Goal: Task Accomplishment & Management: Manage account settings

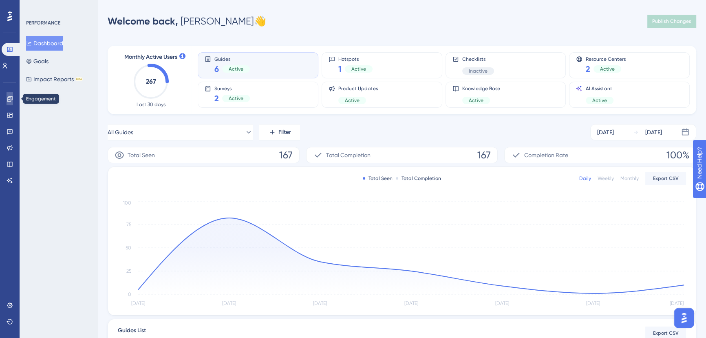
click at [7, 102] on icon at bounding box center [10, 98] width 7 height 7
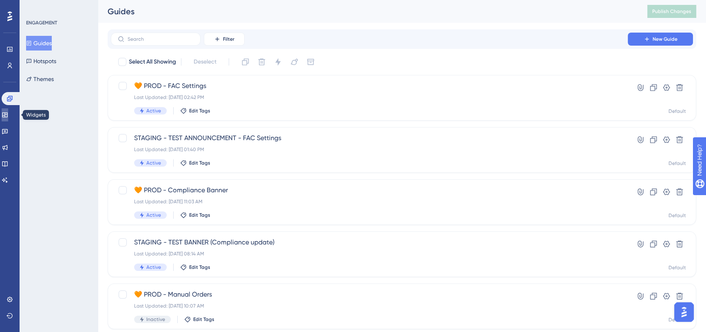
click at [8, 115] on icon at bounding box center [5, 115] width 7 height 7
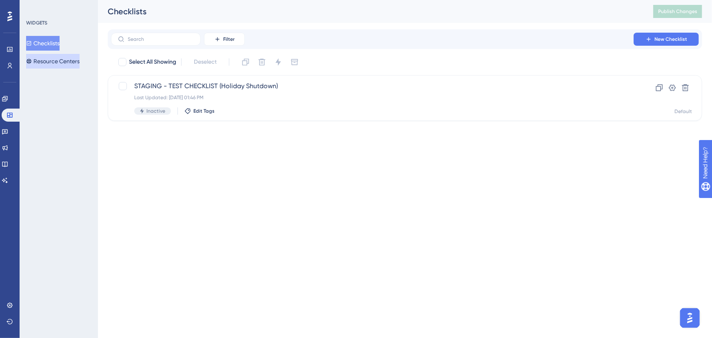
click at [55, 61] on button "Resource Centers" at bounding box center [52, 61] width 53 height 15
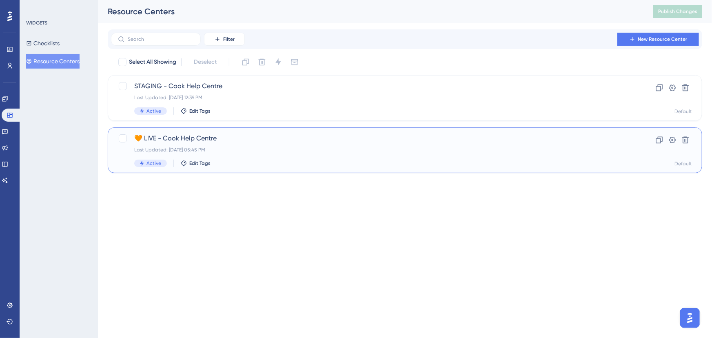
click at [224, 139] on span "🧡 LIVE - Cook Help Centre" at bounding box center [372, 138] width 476 height 10
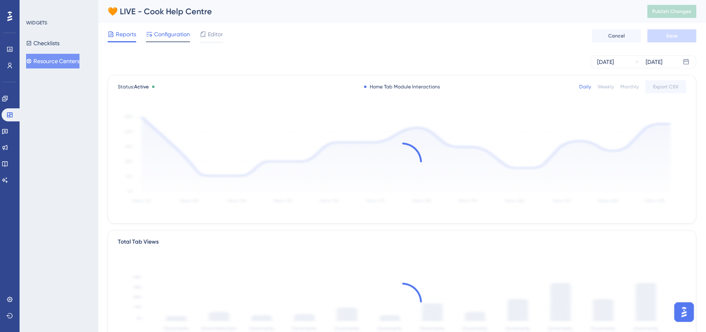
click at [173, 37] on span "Configuration" at bounding box center [172, 34] width 36 height 10
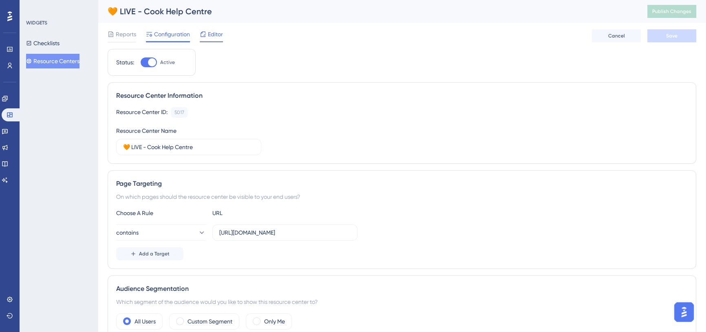
click at [208, 38] on span "Editor" at bounding box center [215, 34] width 15 height 10
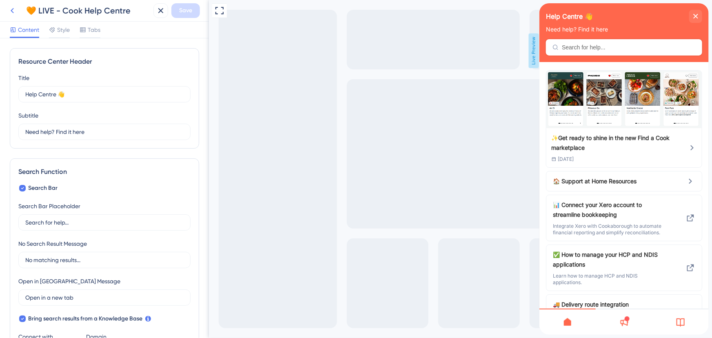
click at [13, 7] on icon at bounding box center [12, 11] width 10 height 10
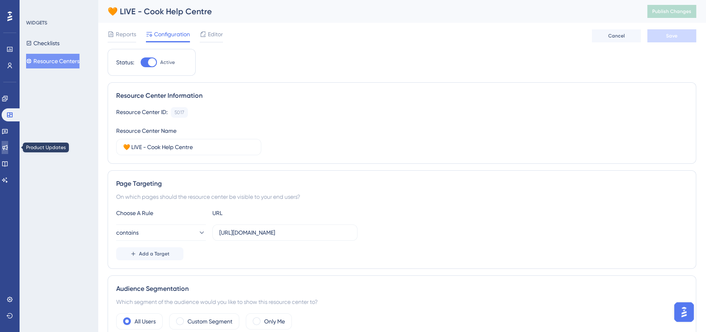
click at [8, 153] on link at bounding box center [5, 147] width 7 height 13
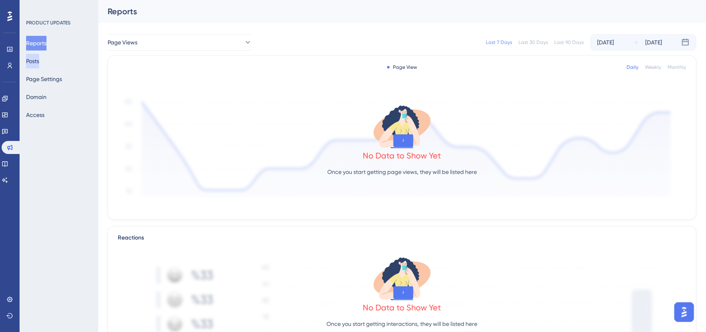
click at [39, 54] on button "Posts" at bounding box center [32, 61] width 13 height 15
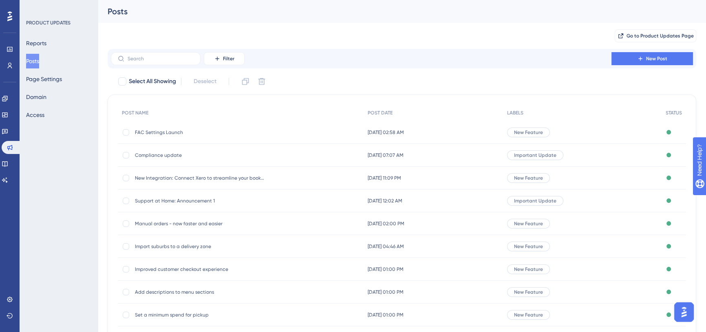
click at [164, 131] on span "FAC Settings Launch" at bounding box center [200, 132] width 131 height 7
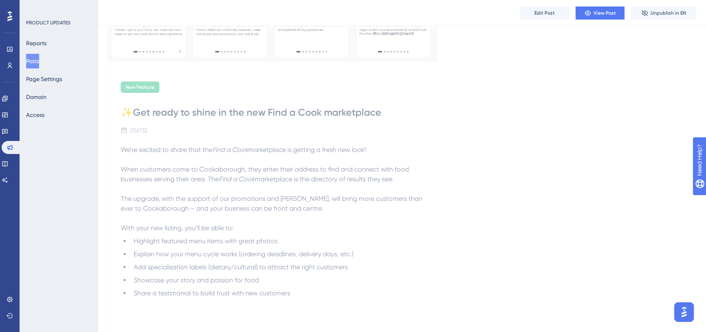
scroll to position [445, 0]
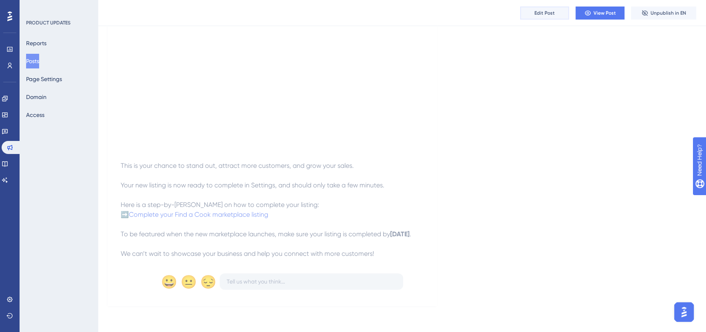
click at [547, 15] on span "Edit Post" at bounding box center [545, 13] width 20 height 7
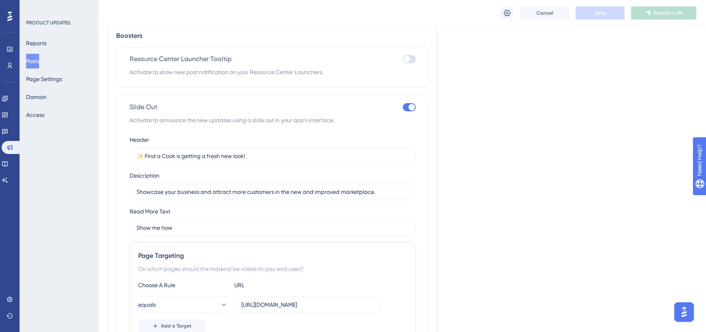
scroll to position [779, 0]
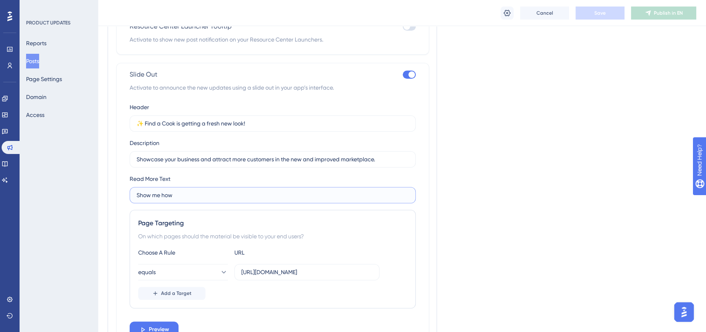
click at [192, 200] on input "Show me how" at bounding box center [273, 195] width 272 height 9
click at [410, 78] on div at bounding box center [412, 74] width 7 height 7
click at [403, 75] on input "checkbox" at bounding box center [403, 75] width 0 height 0
checkbox input "false"
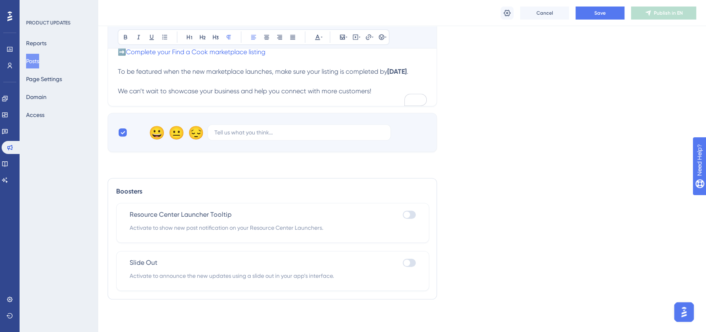
scroll to position [600, 0]
click at [600, 14] on span "Save" at bounding box center [600, 13] width 11 height 7
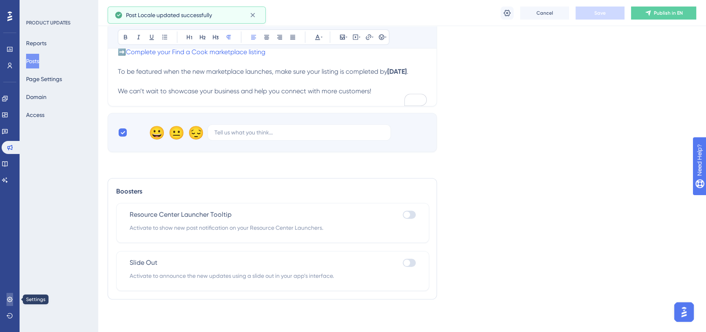
click at [11, 298] on icon at bounding box center [10, 300] width 7 height 7
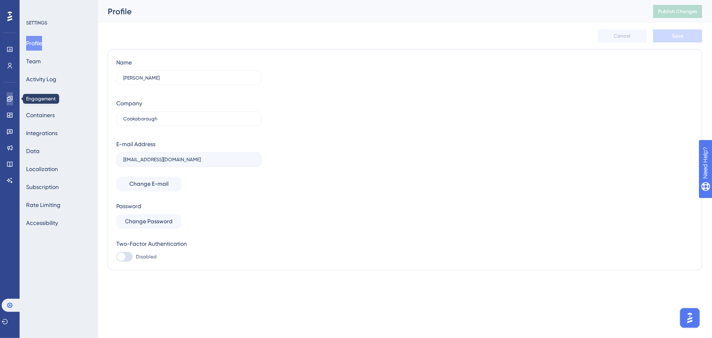
click at [8, 100] on icon at bounding box center [10, 98] width 7 height 7
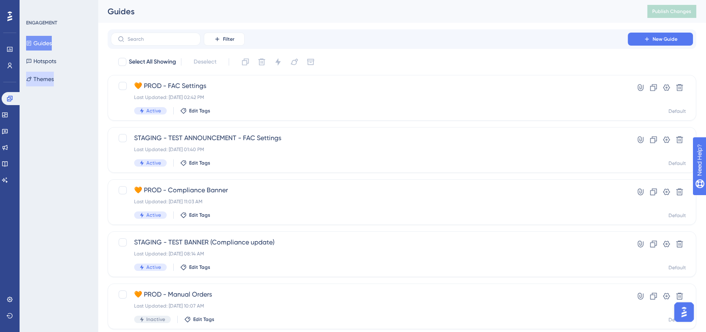
click at [50, 75] on button "Themes" at bounding box center [40, 79] width 28 height 15
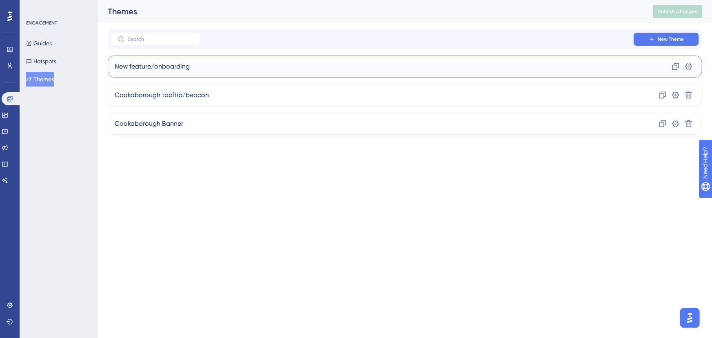
click at [163, 63] on span "New feature/onboarding" at bounding box center [152, 67] width 75 height 10
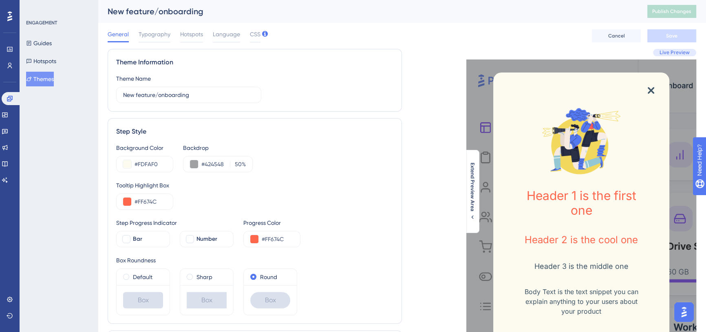
click at [51, 76] on button "Themes" at bounding box center [40, 79] width 28 height 15
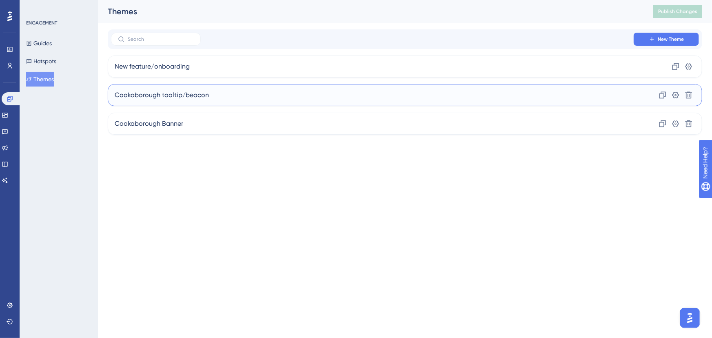
click at [164, 87] on div "Cookaborough tooltip/beacon Clone Settings Delete" at bounding box center [405, 95] width 594 height 22
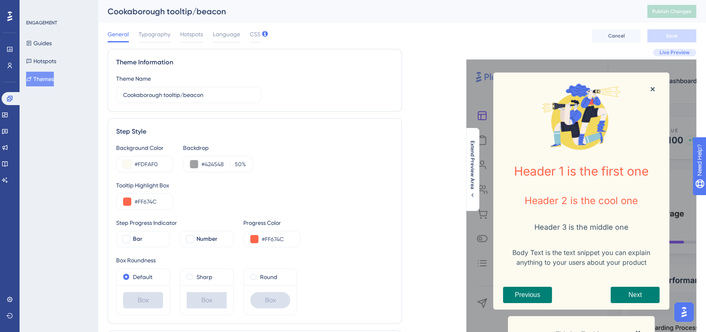
click at [54, 80] on button "Themes" at bounding box center [40, 79] width 28 height 15
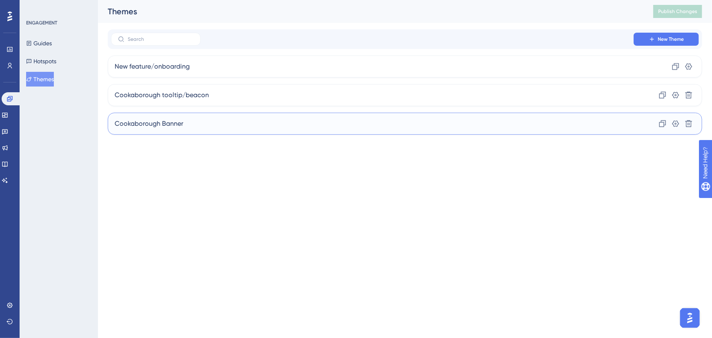
click at [167, 120] on span "Cookaborough Banner" at bounding box center [149, 124] width 69 height 10
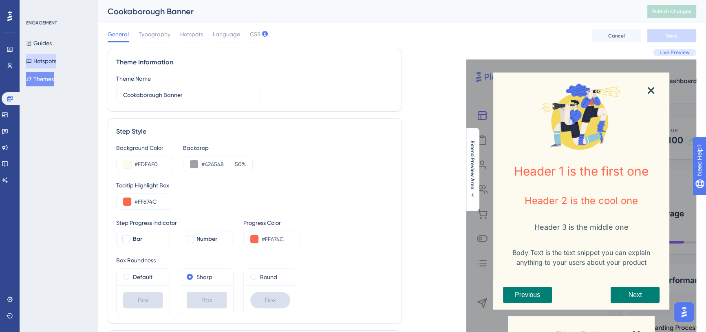
click at [56, 64] on button "Hotspots" at bounding box center [41, 61] width 30 height 15
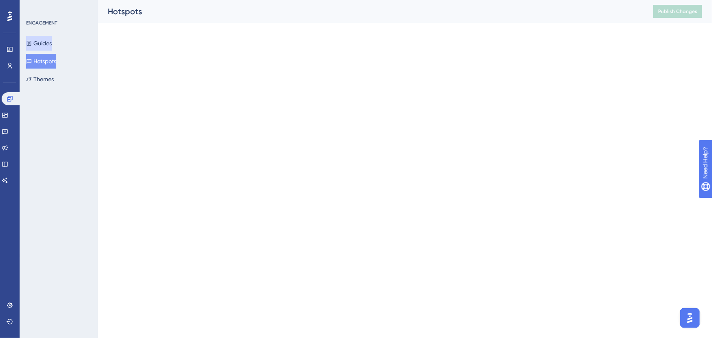
click at [52, 39] on button "Guides" at bounding box center [39, 43] width 26 height 15
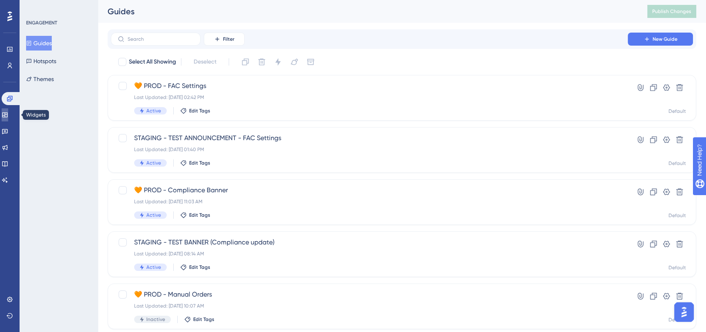
click at [8, 113] on icon at bounding box center [5, 115] width 7 height 7
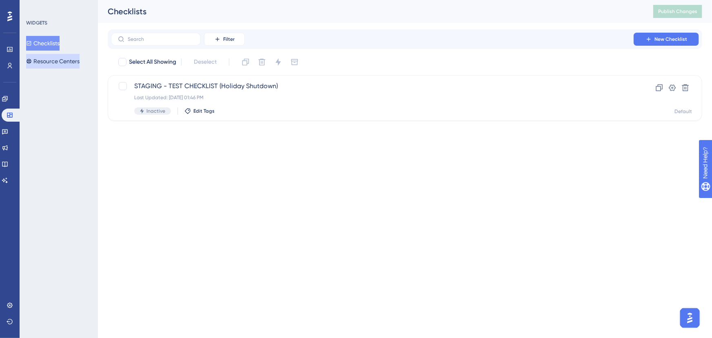
click at [57, 57] on button "Resource Centers" at bounding box center [52, 61] width 53 height 15
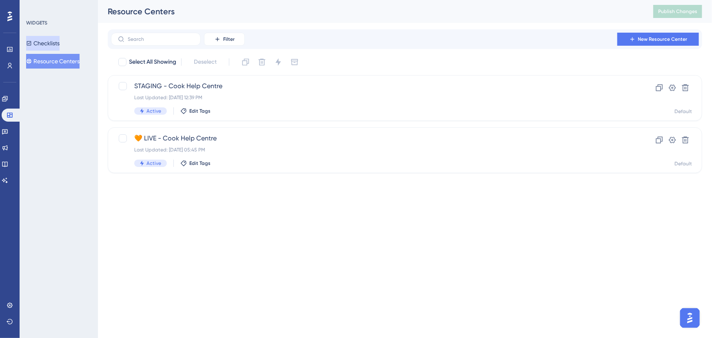
click at [49, 44] on button "Checklists" at bounding box center [42, 43] width 33 height 15
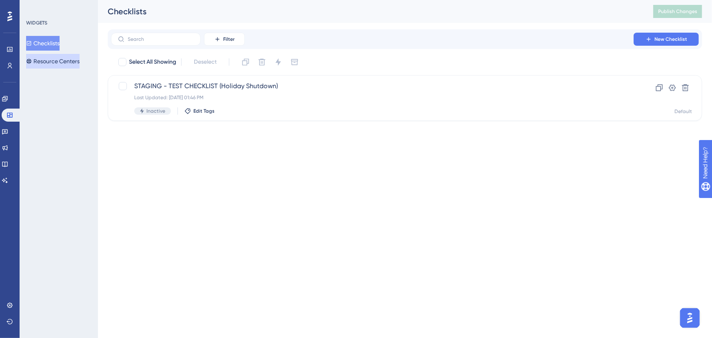
click at [57, 62] on button "Resource Centers" at bounding box center [52, 61] width 53 height 15
